Goal: Navigation & Orientation: Find specific page/section

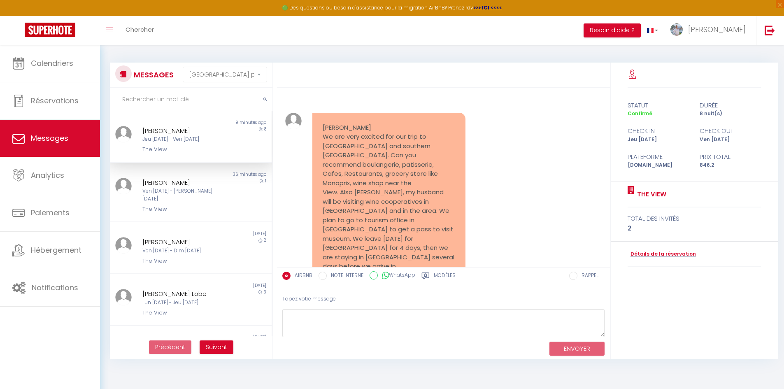
select select "message"
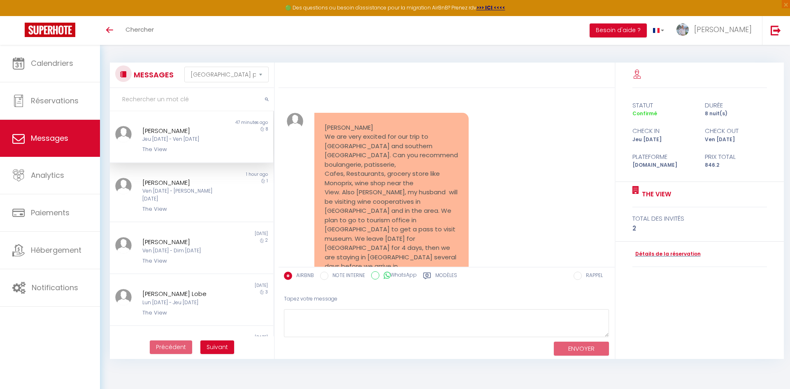
select select "message"
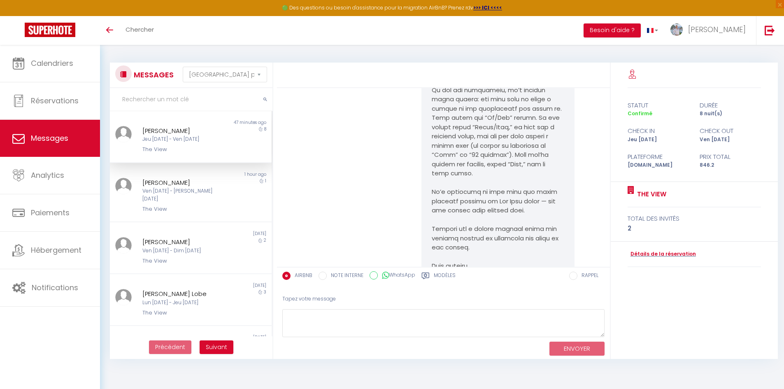
scroll to position [5538, 0]
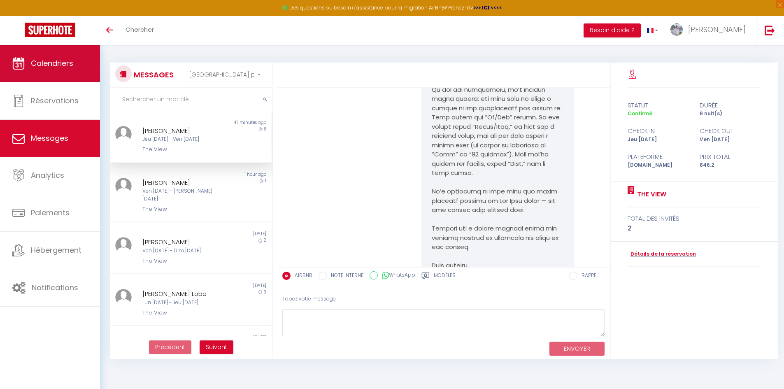
click at [60, 56] on link "Calendriers" at bounding box center [50, 63] width 100 height 37
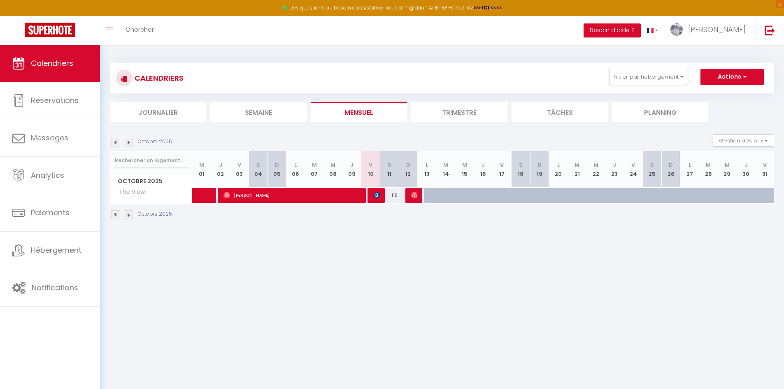
click at [116, 143] on img at bounding box center [115, 142] width 9 height 9
